Goal: Information Seeking & Learning: Learn about a topic

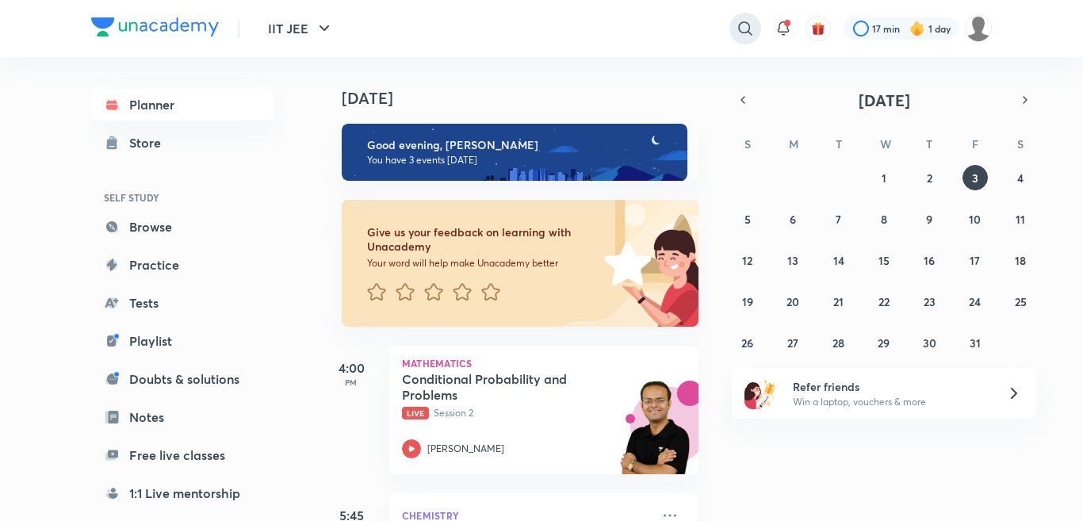
click at [742, 19] on icon at bounding box center [745, 28] width 19 height 19
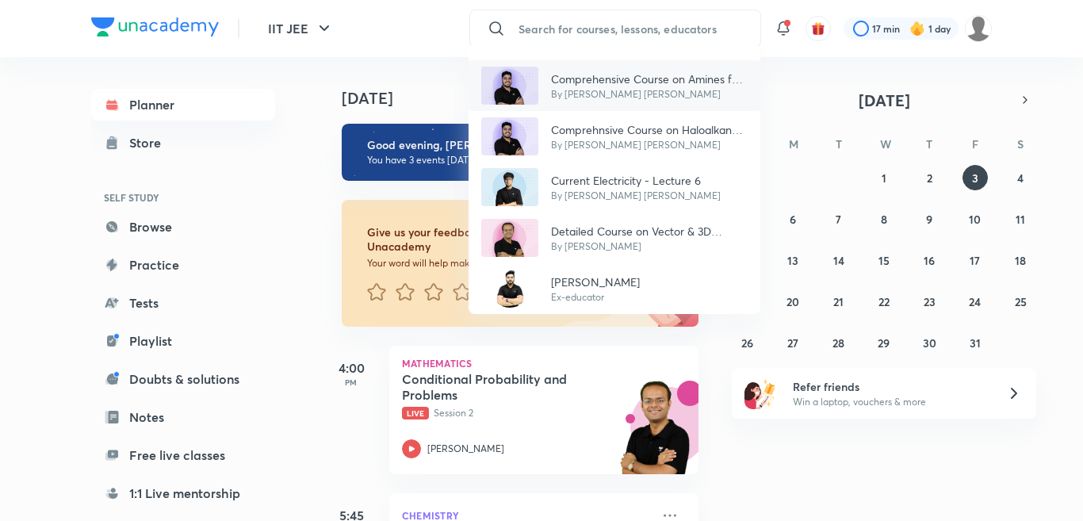
click at [676, 81] on p "Comprehensive Course on Amines for JEE 2025" at bounding box center [649, 79] width 197 height 17
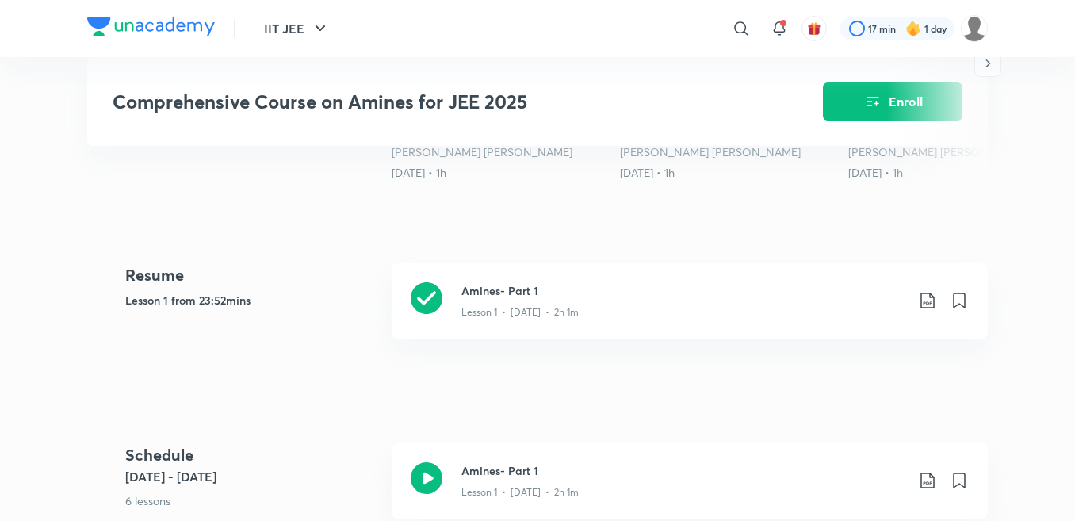
scroll to position [571, 0]
